Goal: Entertainment & Leisure: Consume media (video, audio)

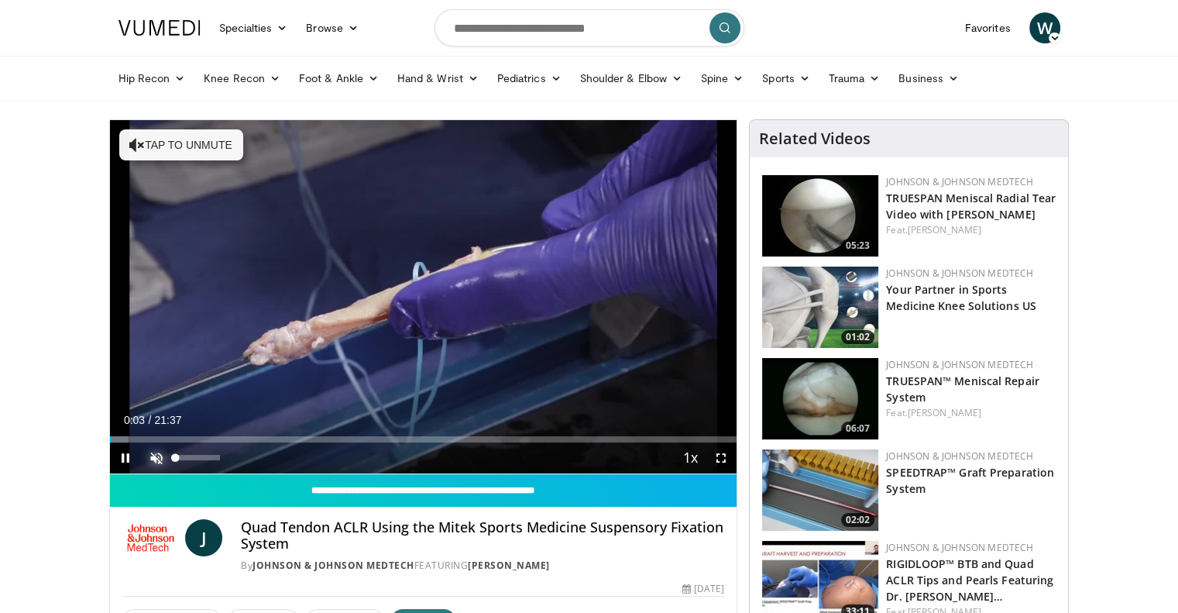
click at [151, 458] on span "Video Player" at bounding box center [156, 457] width 31 height 31
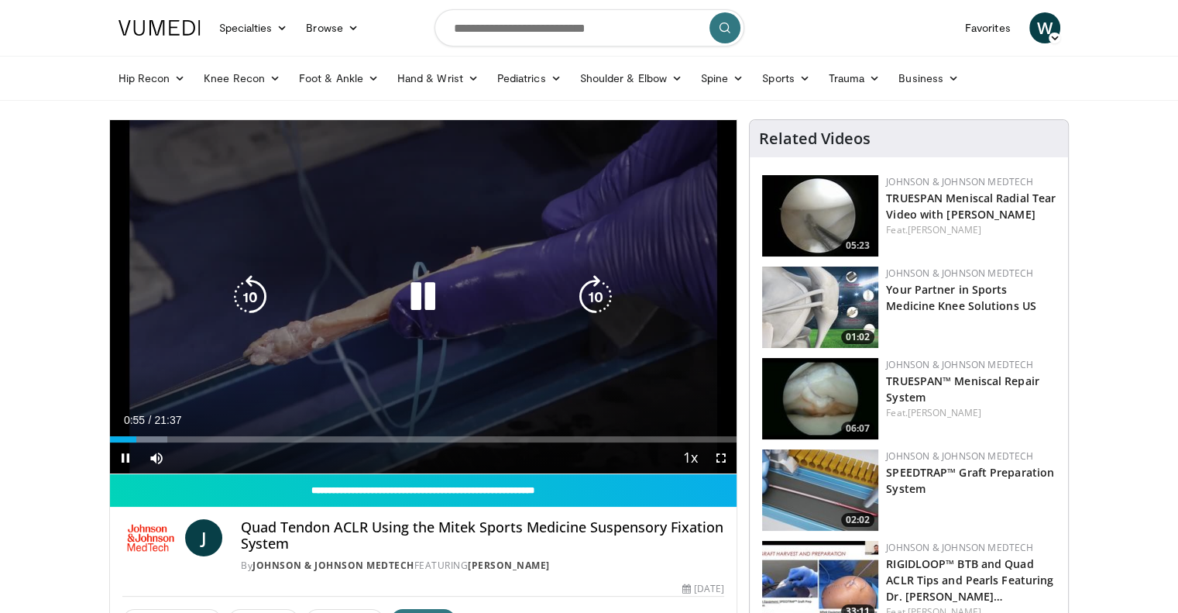
click at [614, 195] on div "10 seconds Tap to unmute" at bounding box center [424, 296] width 628 height 353
click at [614, 194] on div "10 seconds Tap to unmute" at bounding box center [424, 296] width 628 height 353
click at [419, 296] on icon "Video Player" at bounding box center [422, 296] width 43 height 43
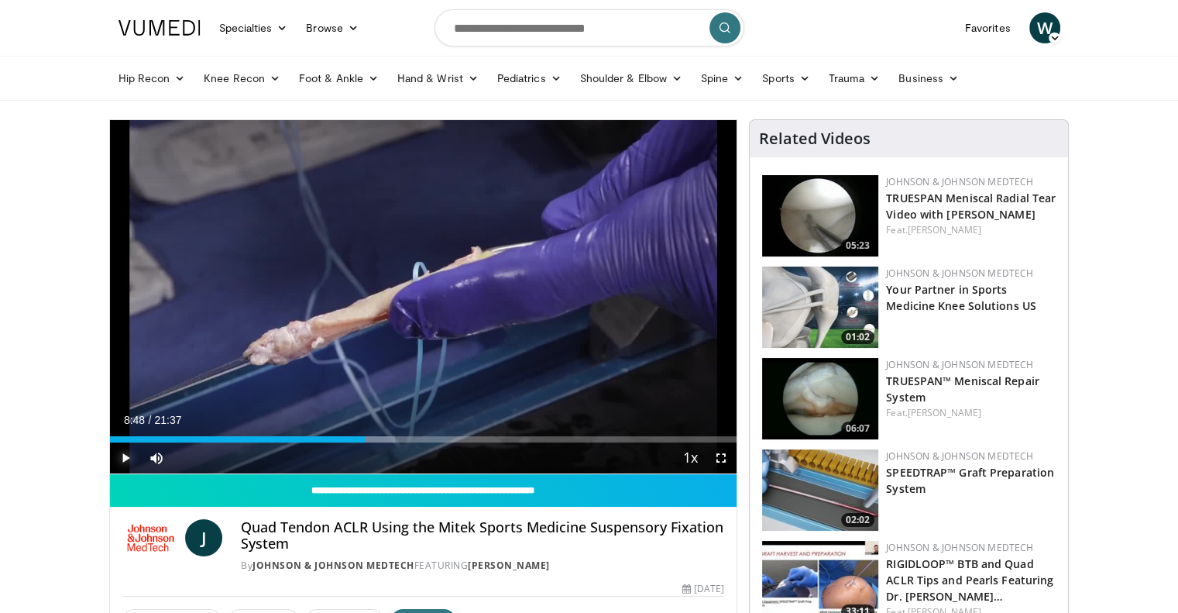
click at [129, 457] on span "Video Player" at bounding box center [125, 457] width 31 height 31
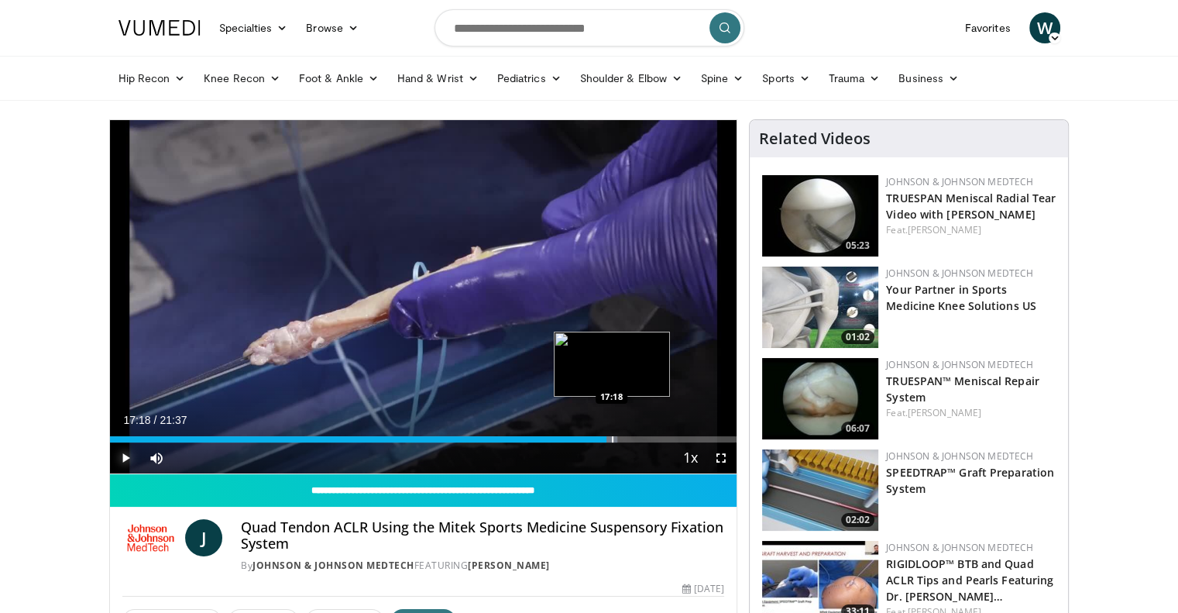
drag, startPoint x: 576, startPoint y: 440, endPoint x: 611, endPoint y: 441, distance: 35.6
click at [612, 441] on div "Progress Bar" at bounding box center [613, 439] width 2 height 6
drag, startPoint x: 608, startPoint y: 437, endPoint x: 583, endPoint y: 439, distance: 24.9
click at [583, 439] on div "Loaded : 76.28% 16:25 16:23" at bounding box center [424, 439] width 628 height 6
drag, startPoint x: 583, startPoint y: 439, endPoint x: 610, endPoint y: 440, distance: 27.1
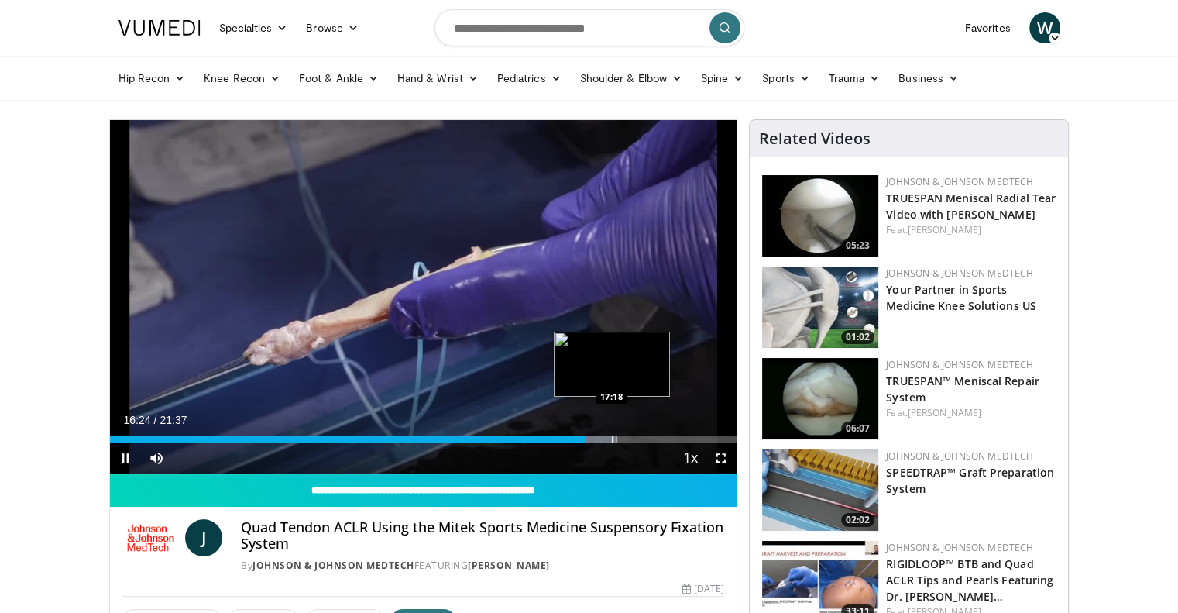
click at [610, 440] on video-js "**********" at bounding box center [424, 297] width 628 height 354
drag, startPoint x: 587, startPoint y: 439, endPoint x: 597, endPoint y: 439, distance: 10.1
click at [597, 439] on div "Loaded : 81.78% 16:49 16:49" at bounding box center [424, 439] width 628 height 6
click at [593, 441] on div "Progress Bar" at bounding box center [594, 439] width 2 height 6
drag, startPoint x: 587, startPoint y: 439, endPoint x: 576, endPoint y: 439, distance: 10.8
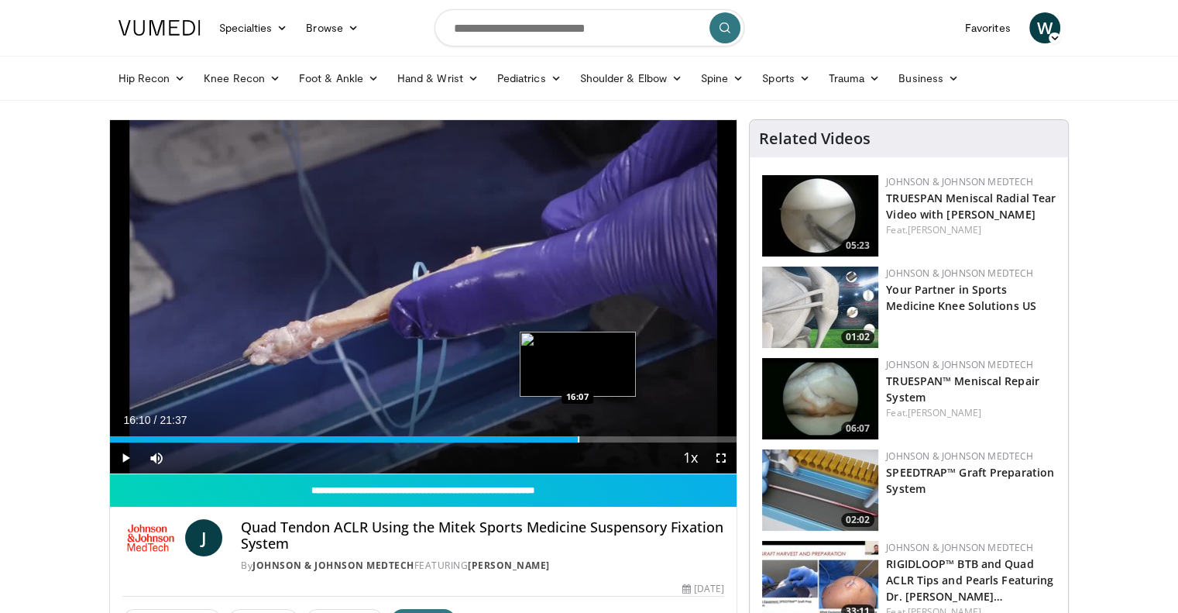
click at [576, 439] on div "Loaded : 74.74% 16:10 16:07" at bounding box center [424, 439] width 628 height 6
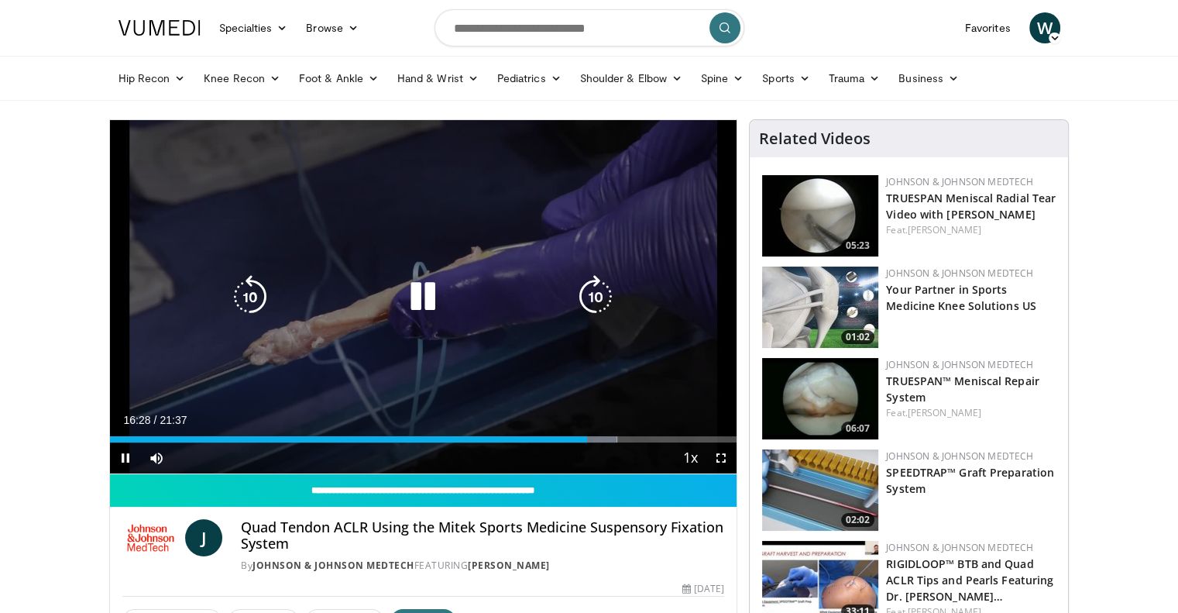
click at [592, 297] on icon "Video Player" at bounding box center [595, 296] width 43 height 43
